Goal: Task Accomplishment & Management: Complete application form

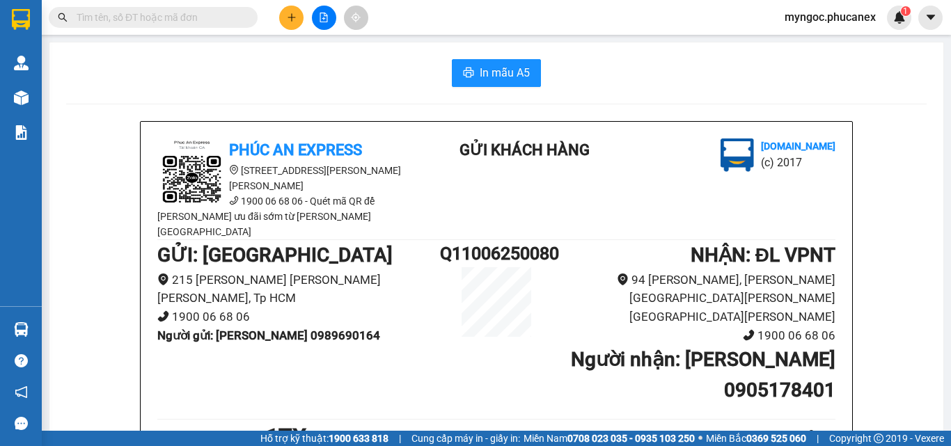
click at [196, 18] on input "text" at bounding box center [159, 17] width 164 height 15
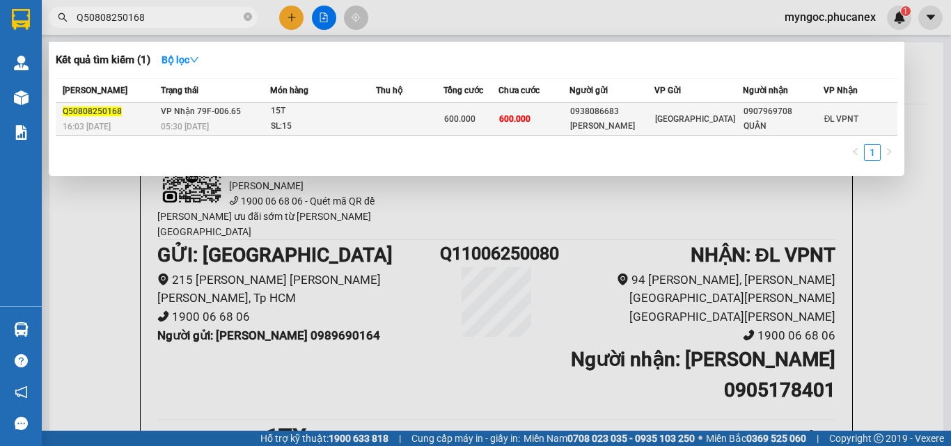
type input "Q50808250168"
click at [345, 122] on div "SL: 15" at bounding box center [323, 126] width 104 height 15
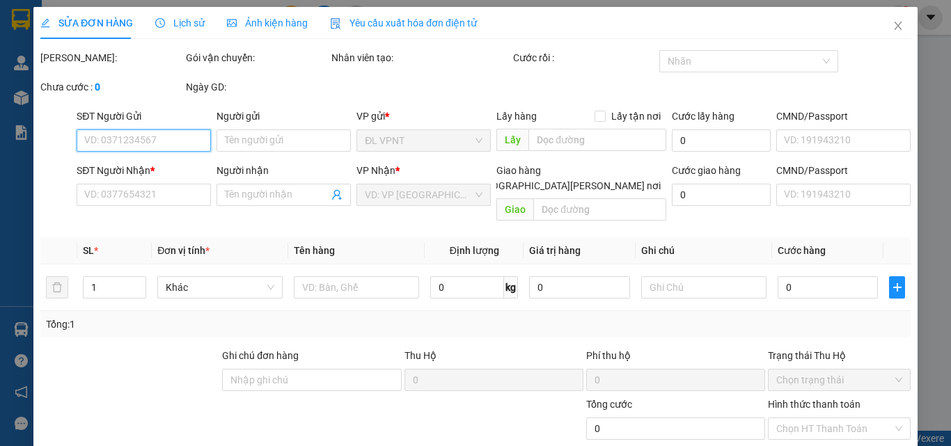
type input "0938086683"
type input "[PERSON_NAME]"
type input "0907969708"
type input "QUÂN"
type input "600.000"
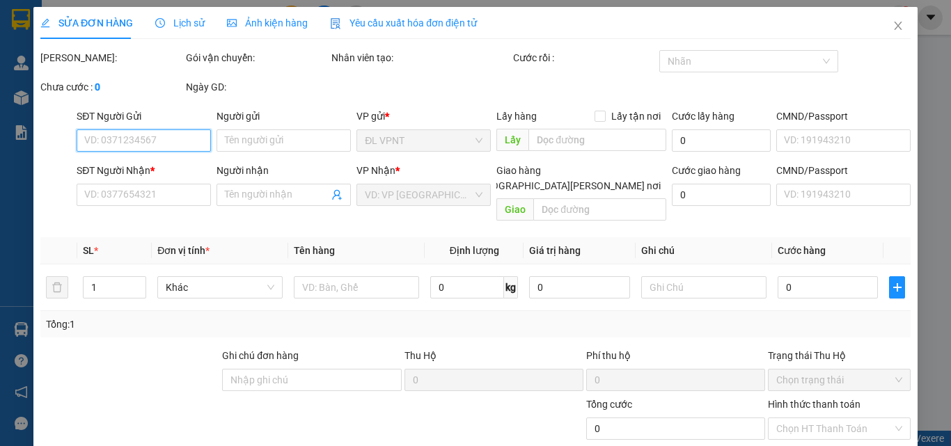
type input "600.000"
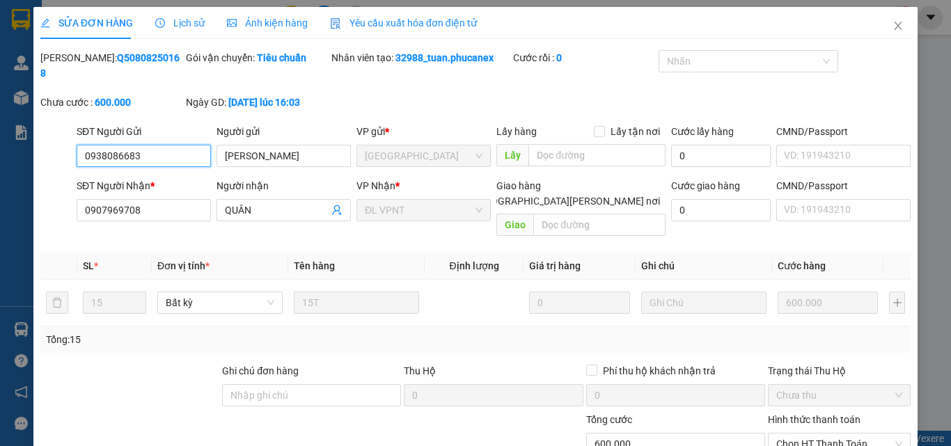
scroll to position [71, 0]
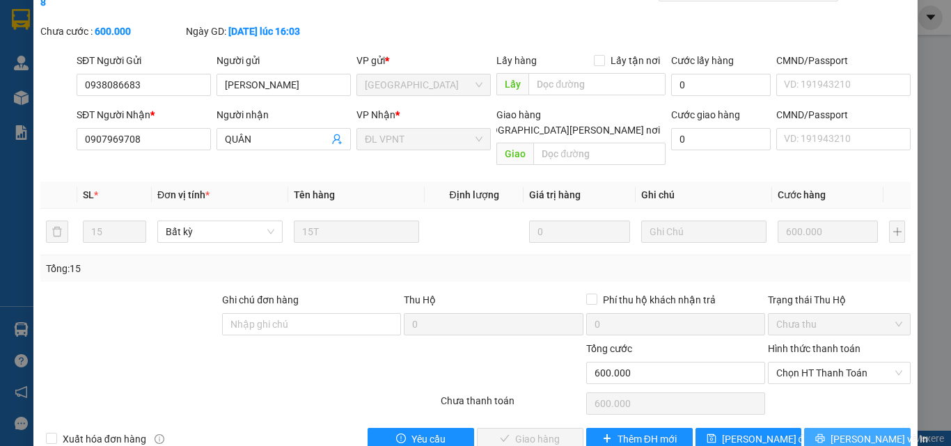
click at [846, 432] on span "[PERSON_NAME] và In" at bounding box center [879, 439] width 97 height 15
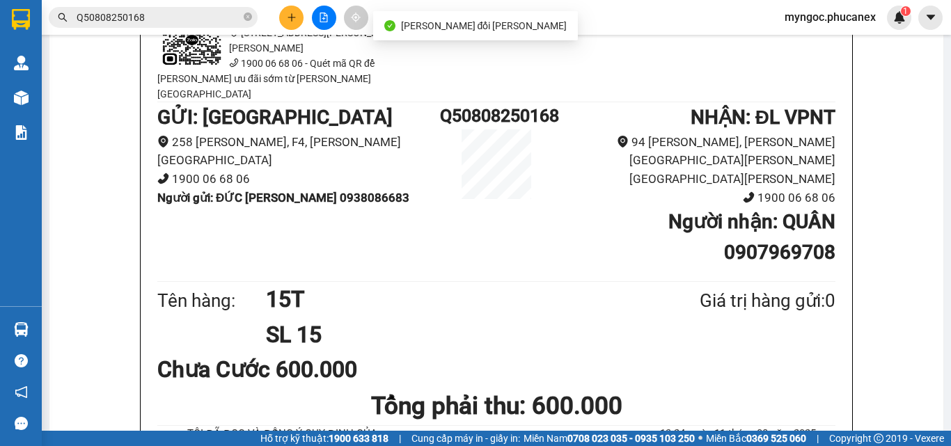
scroll to position [139, 0]
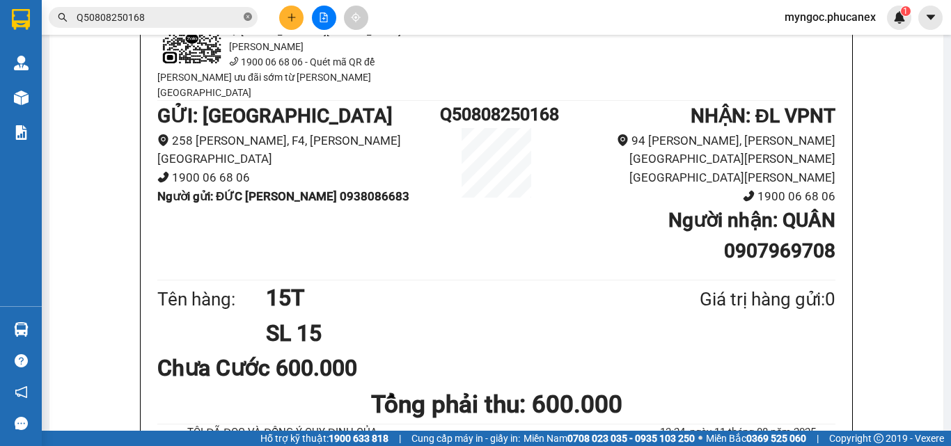
click at [247, 15] on icon "close-circle" at bounding box center [248, 17] width 8 height 8
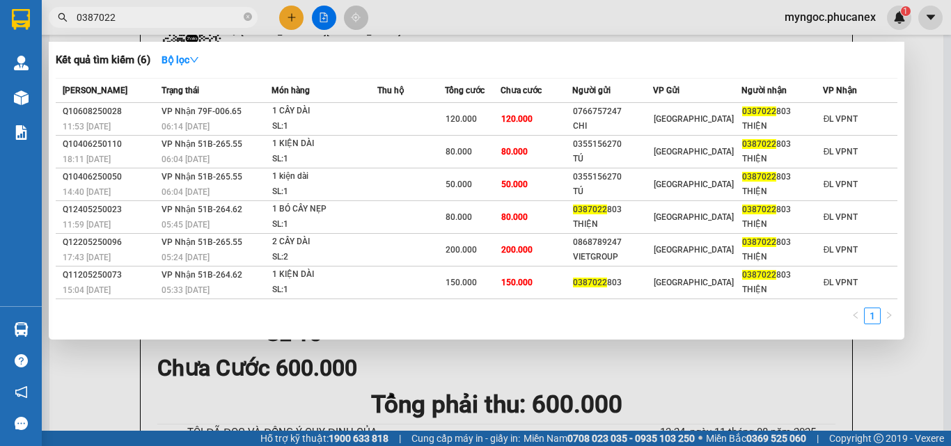
type input "0387022"
click at [246, 19] on icon "close-circle" at bounding box center [248, 17] width 8 height 8
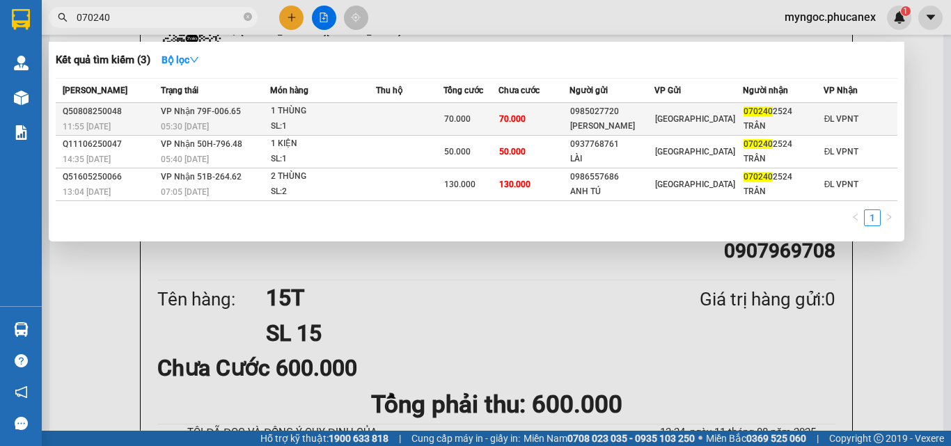
type input "070240"
click at [299, 116] on div "1 THÙNG" at bounding box center [323, 111] width 104 height 15
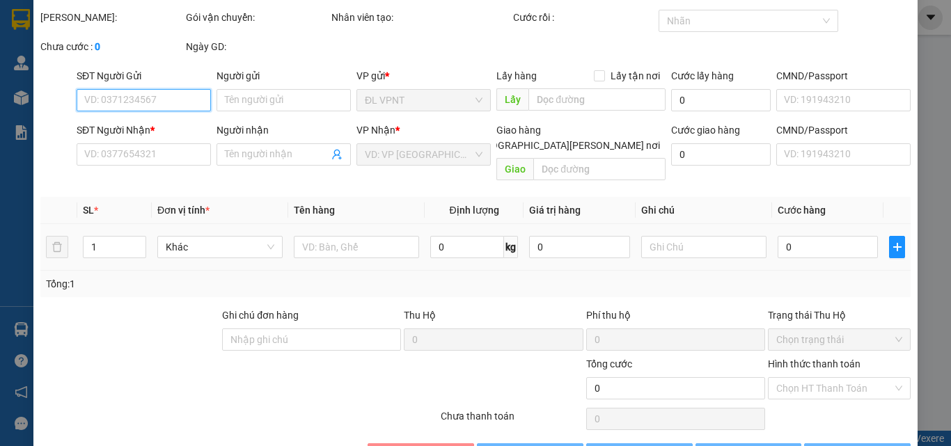
type input "0985027720"
type input "[PERSON_NAME]"
type input "0702402524"
type input "TRÂN"
type input "70.000"
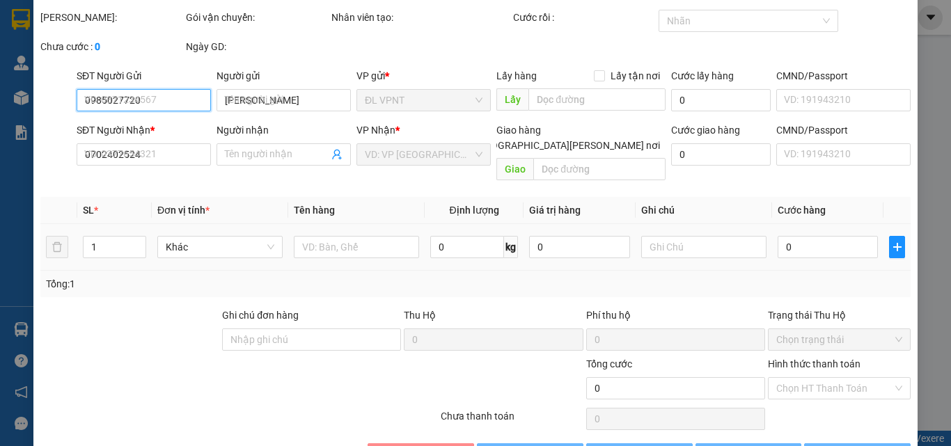
type input "70.000"
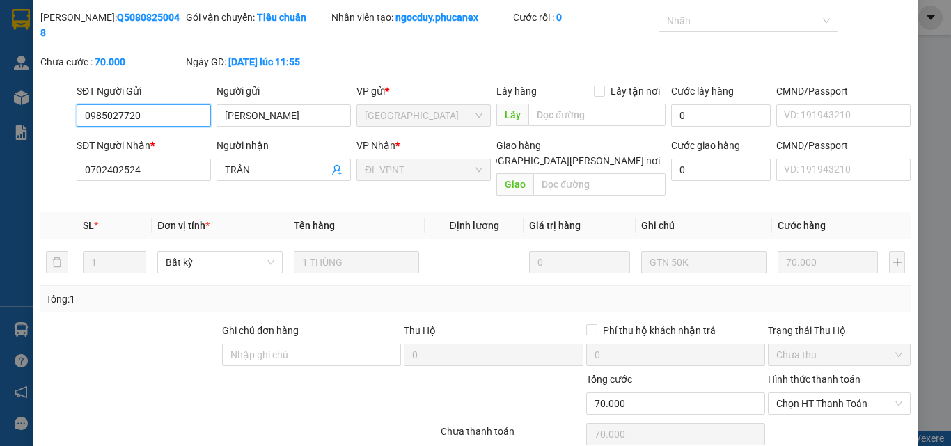
scroll to position [72, 0]
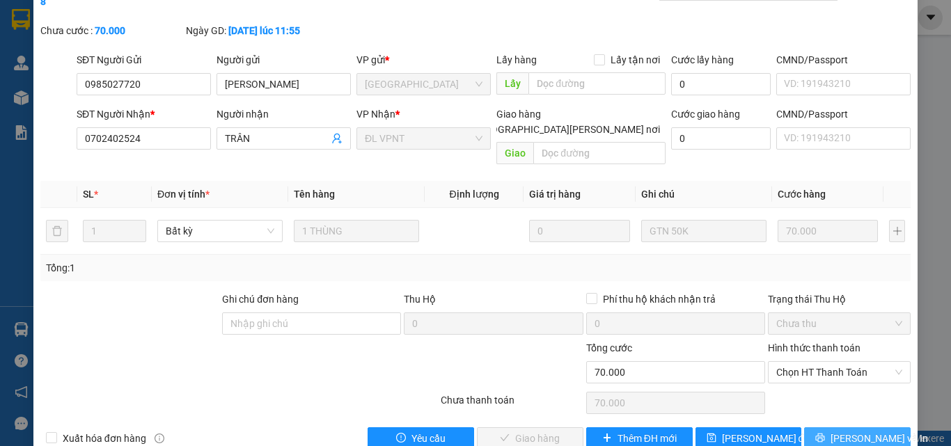
click at [845, 431] on span "[PERSON_NAME] và In" at bounding box center [879, 438] width 97 height 15
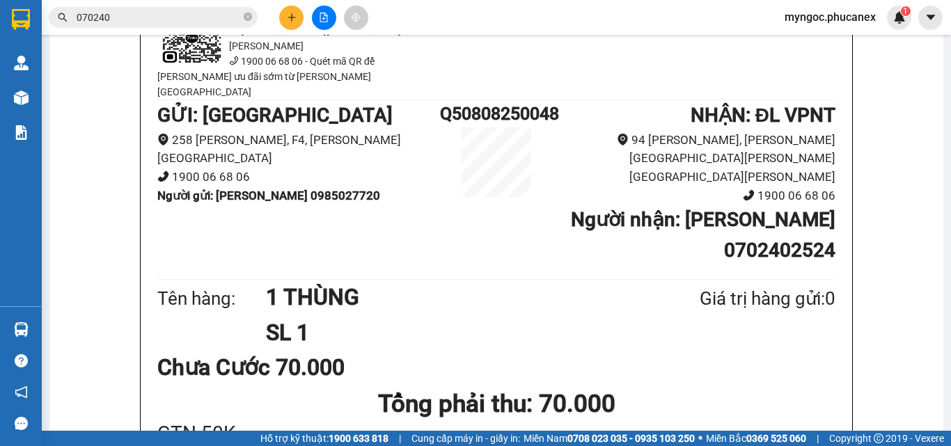
scroll to position [139, 0]
click at [552, 316] on h1 "SL 1" at bounding box center [449, 333] width 366 height 35
click at [205, 19] on input "070240" at bounding box center [159, 17] width 164 height 15
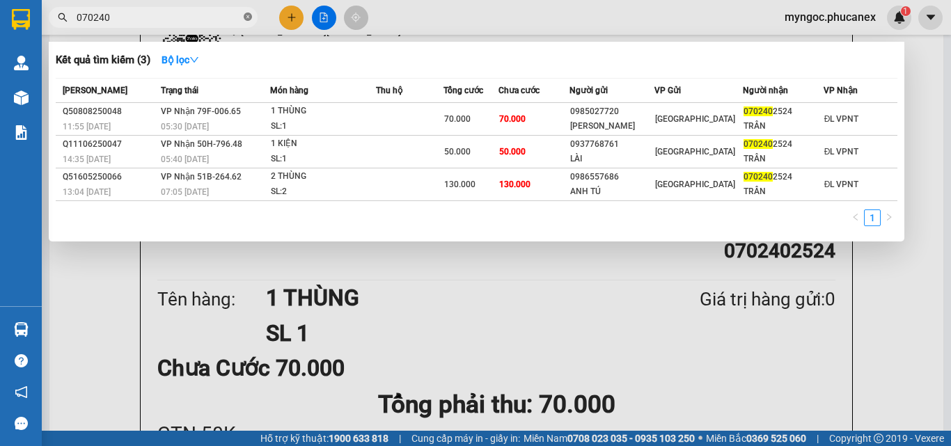
click at [246, 16] on icon "close-circle" at bounding box center [248, 17] width 8 height 8
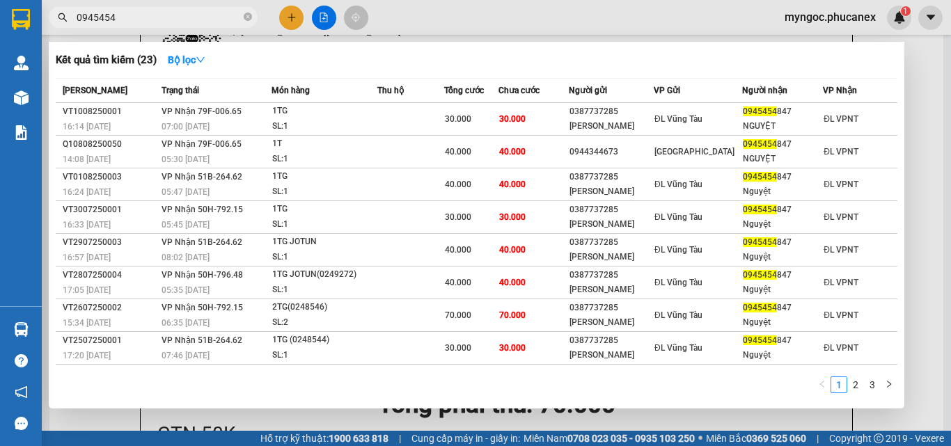
type input "0945454"
click at [245, 18] on icon "close-circle" at bounding box center [248, 17] width 8 height 8
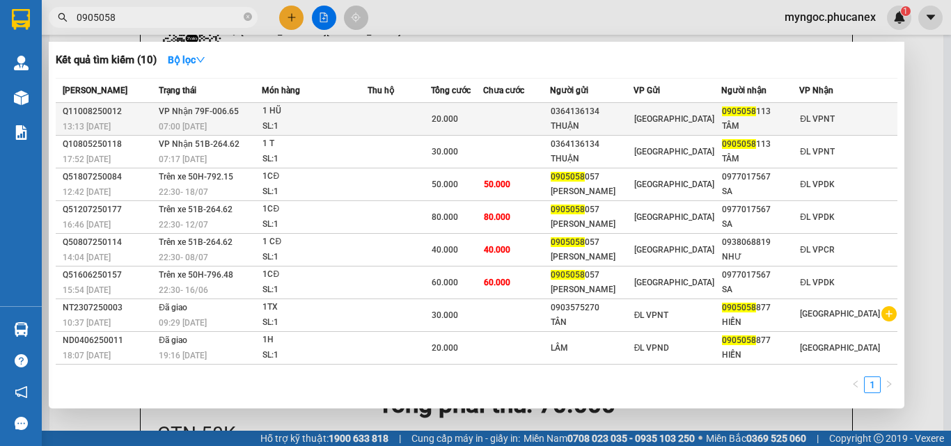
type input "0905058"
click at [295, 114] on div "1 HŨ" at bounding box center [314, 111] width 104 height 15
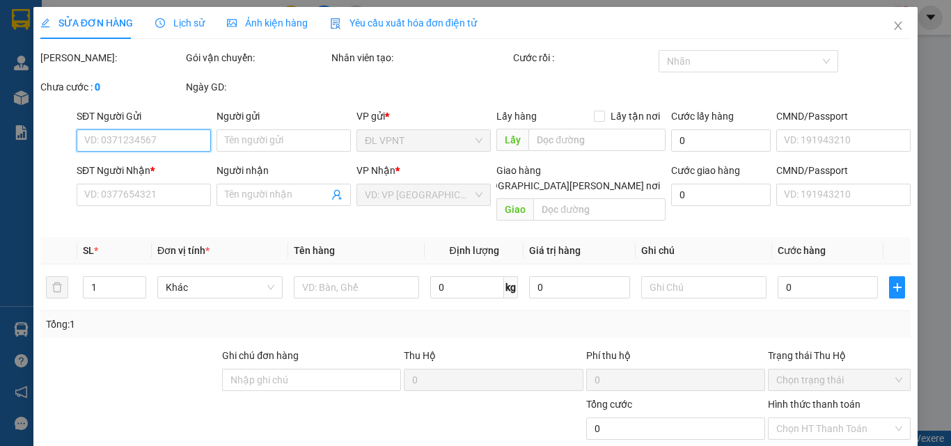
type input "0364136134"
type input "THUẬN"
type input "0905058113"
type input "TÂM"
type input "20.000"
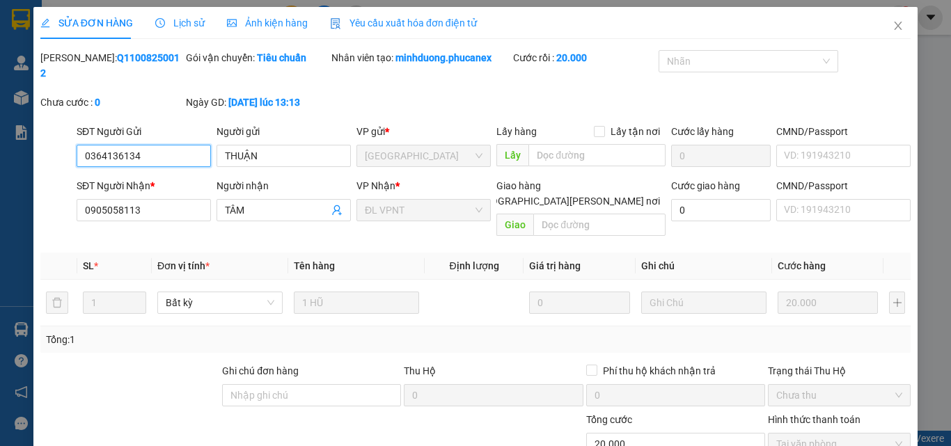
scroll to position [72, 0]
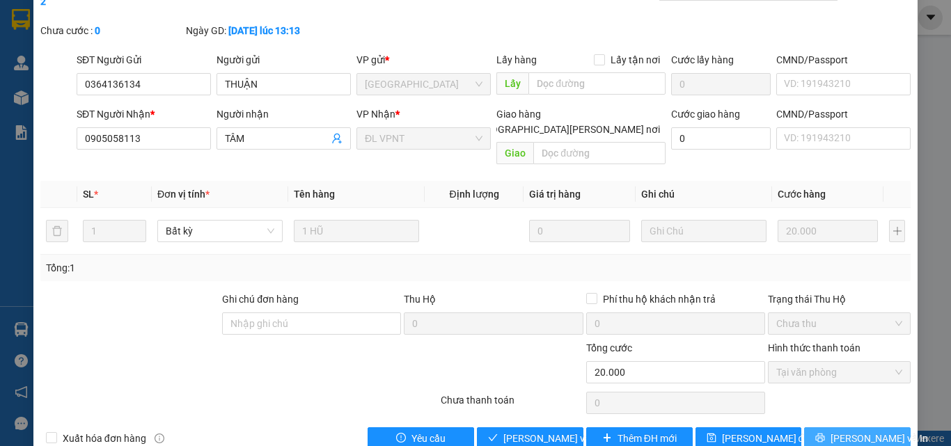
click at [818, 427] on button "[PERSON_NAME] và In" at bounding box center [857, 438] width 107 height 22
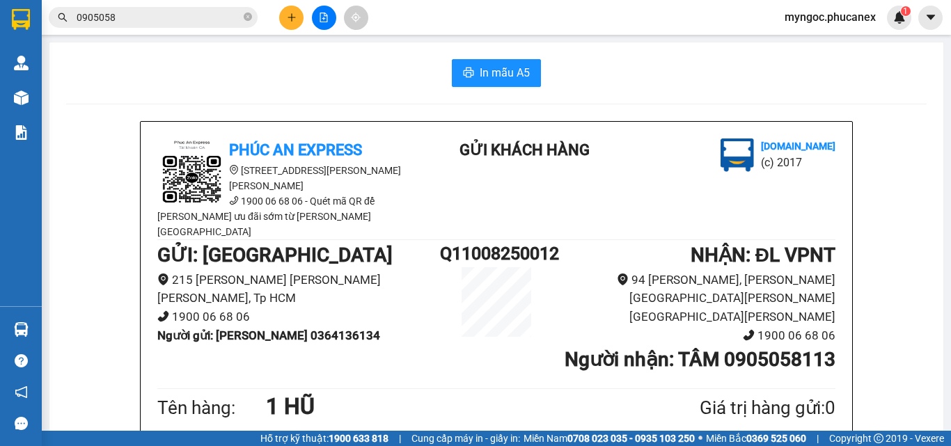
click at [146, 22] on input "0905058" at bounding box center [159, 17] width 164 height 15
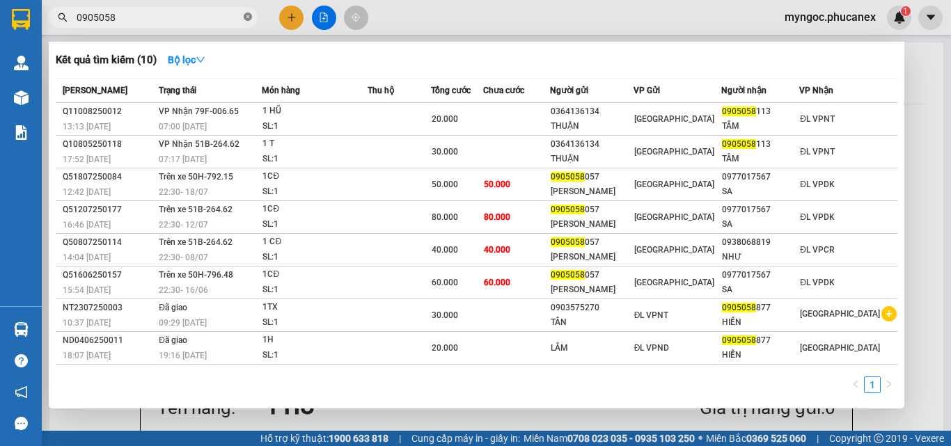
click at [249, 13] on span at bounding box center [248, 17] width 8 height 13
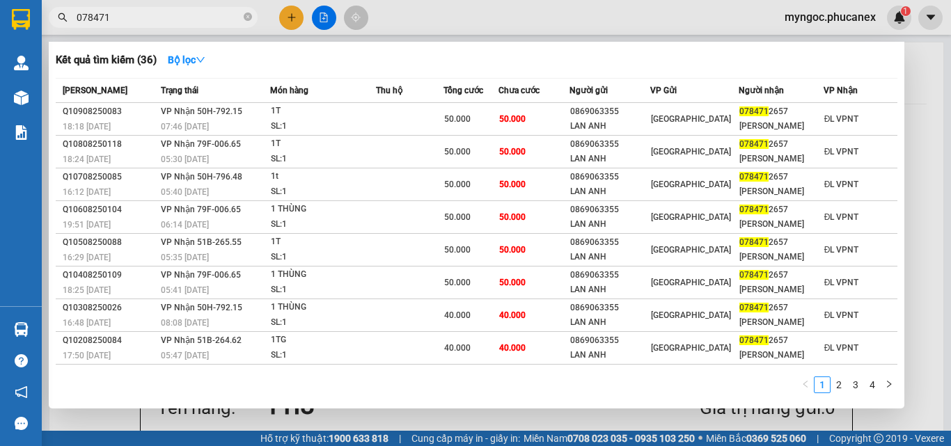
type input "078471"
click at [246, 17] on icon "close-circle" at bounding box center [248, 17] width 8 height 8
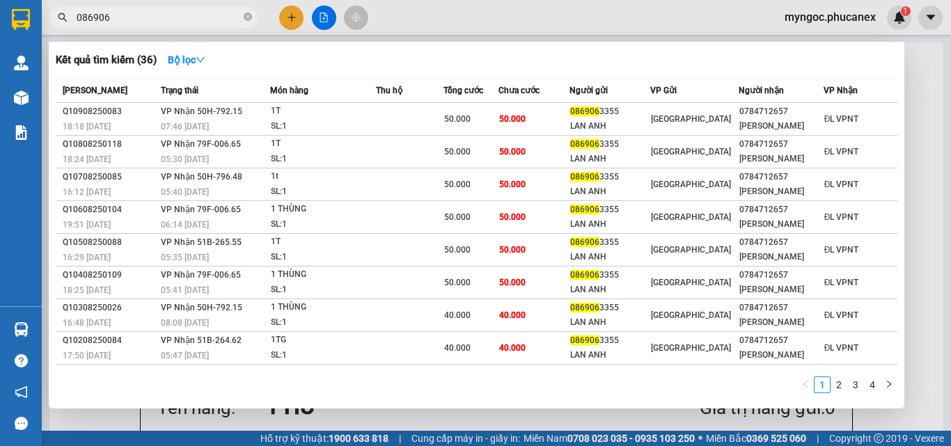
type input "0869063"
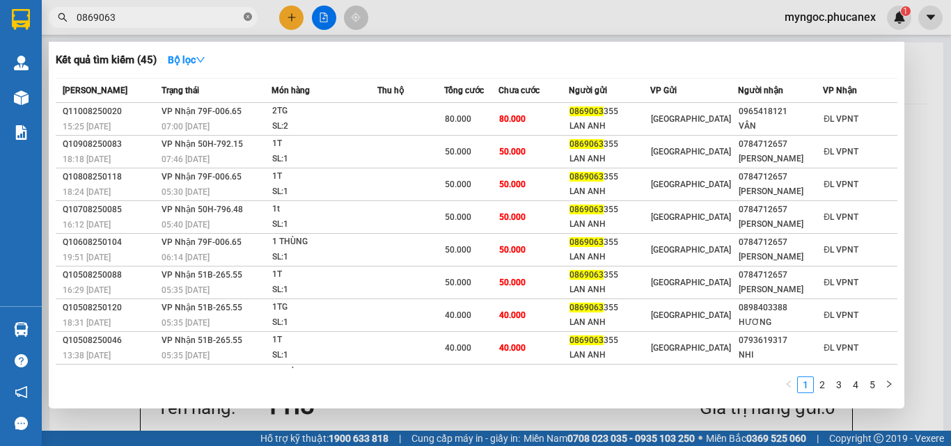
click at [251, 13] on icon "close-circle" at bounding box center [248, 17] width 8 height 8
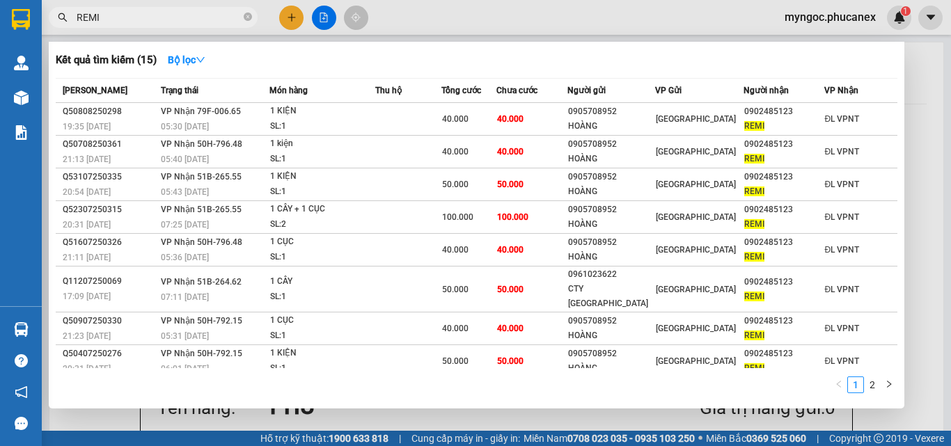
type input "REMI"
click at [820, 446] on html "Kết quả [PERSON_NAME] ( 15 ) Bộ lọc Mã ĐH Trạng thái Món hàng Thu hộ [PERSON_NA…" at bounding box center [475, 223] width 951 height 446
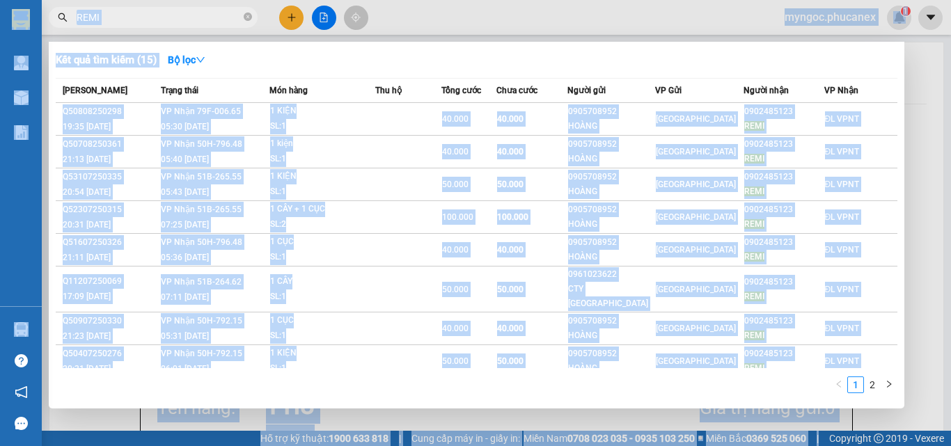
click at [431, 377] on div "1 2" at bounding box center [477, 389] width 842 height 25
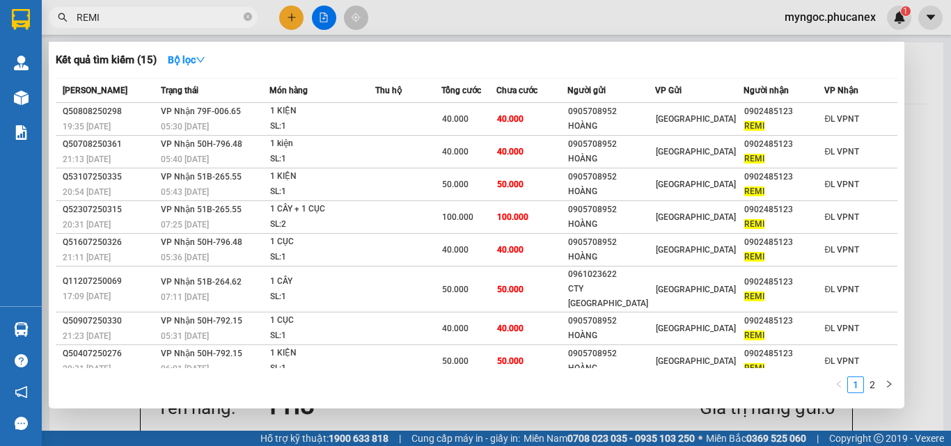
drag, startPoint x: 246, startPoint y: 15, endPoint x: 336, endPoint y: 31, distance: 91.1
click at [256, 14] on span "REMI" at bounding box center [153, 17] width 209 height 21
click at [246, 13] on span at bounding box center [248, 17] width 8 height 13
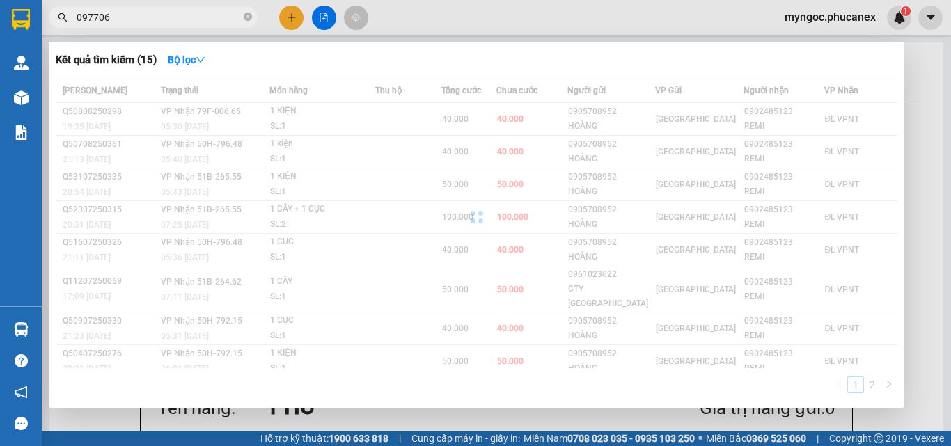
type input "0977069"
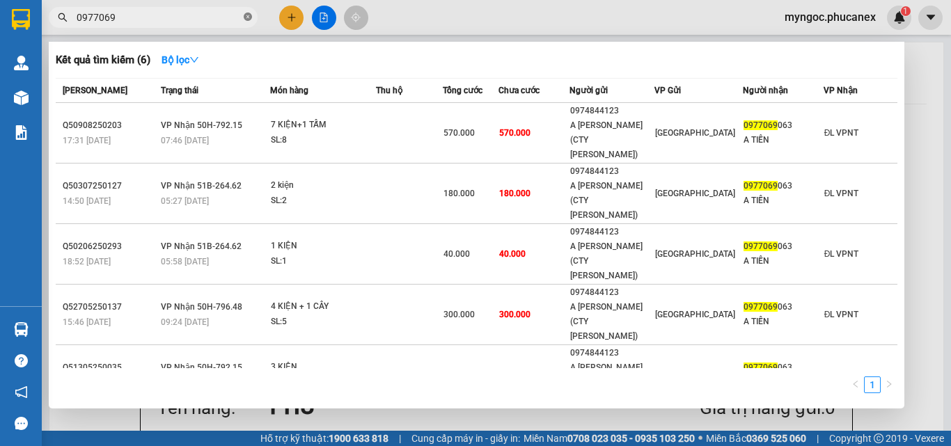
click at [248, 15] on icon "close-circle" at bounding box center [248, 17] width 8 height 8
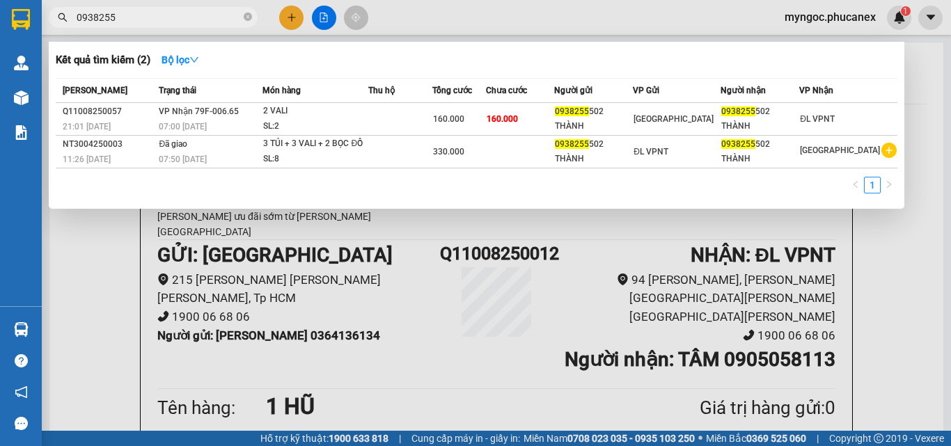
type input "0938255"
click at [247, 17] on icon "close-circle" at bounding box center [248, 17] width 8 height 8
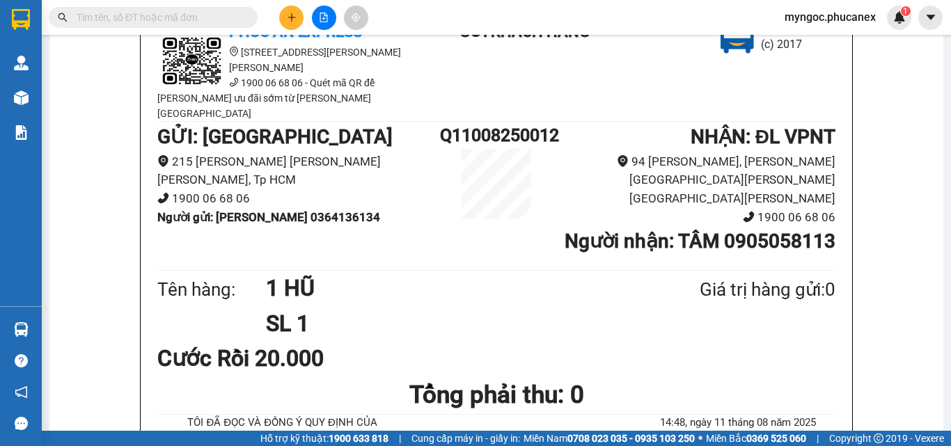
scroll to position [139, 0]
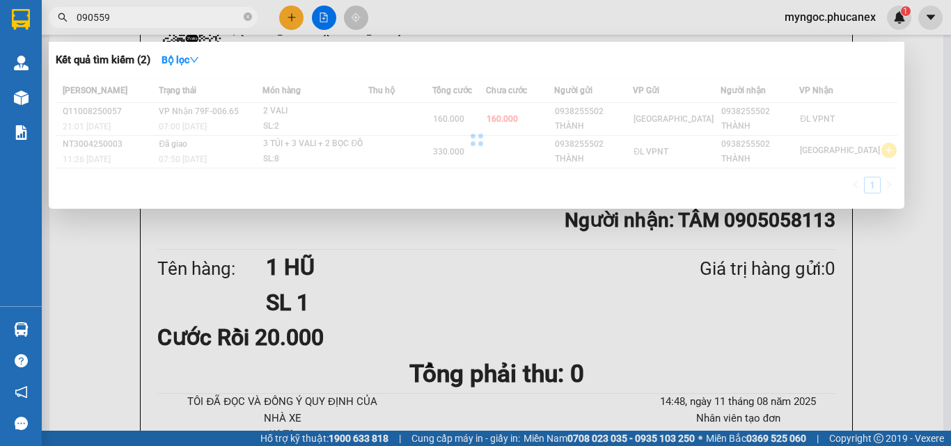
type input "0905599"
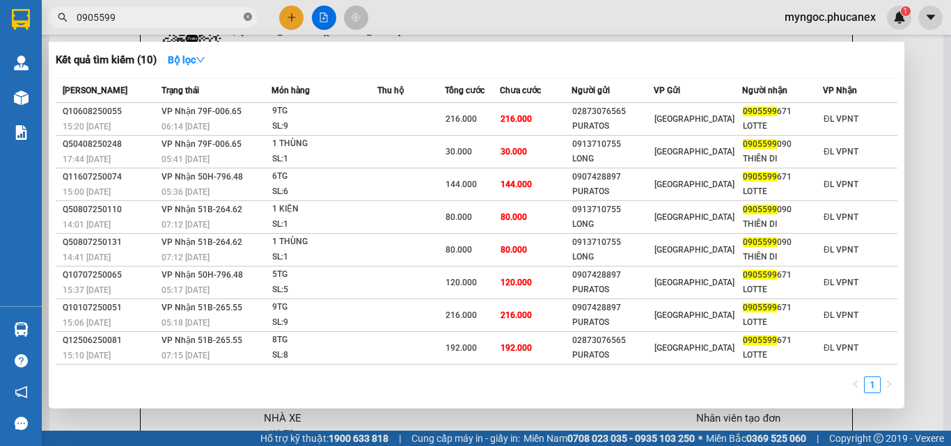
click at [244, 15] on icon "close-circle" at bounding box center [248, 17] width 8 height 8
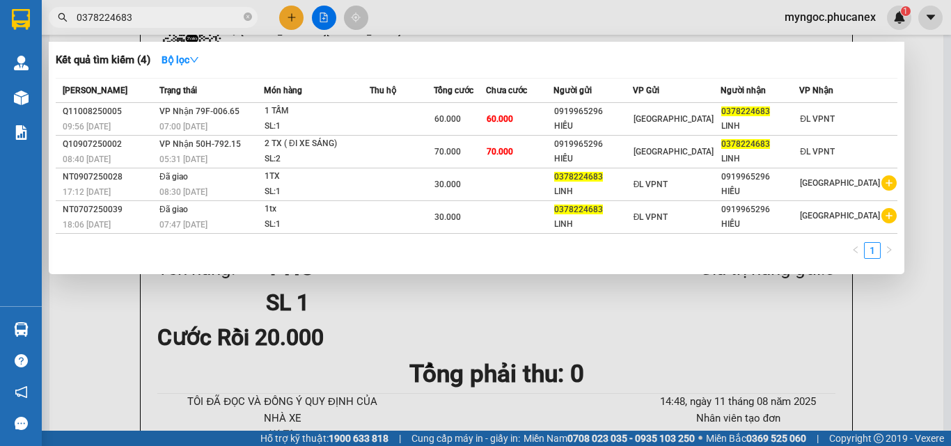
type input "0378224683"
